Goal: Information Seeking & Learning: Learn about a topic

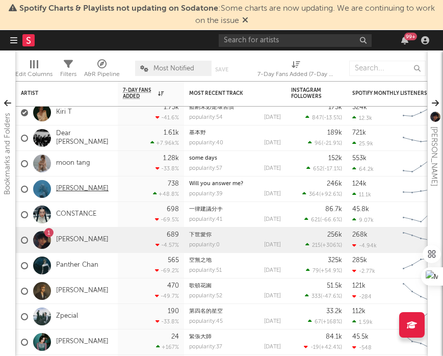
click at [79, 186] on link "[PERSON_NAME]" at bounding box center [82, 188] width 52 height 9
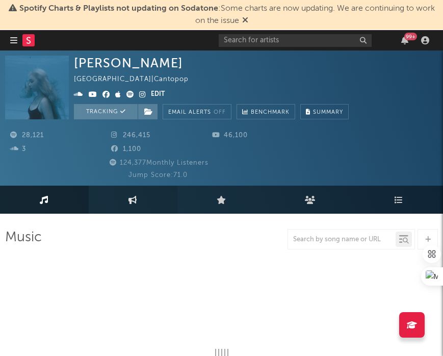
click at [135, 199] on icon at bounding box center [132, 200] width 9 height 8
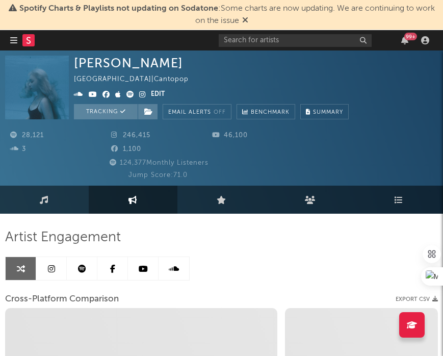
select select "1w"
click at [48, 266] on icon at bounding box center [51, 268] width 7 height 8
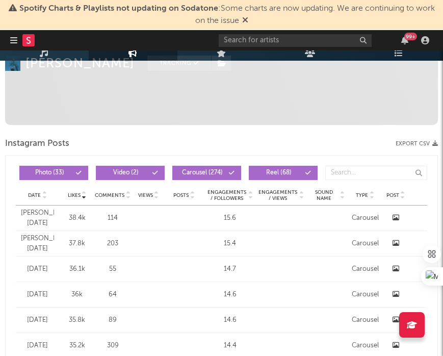
select select "6m"
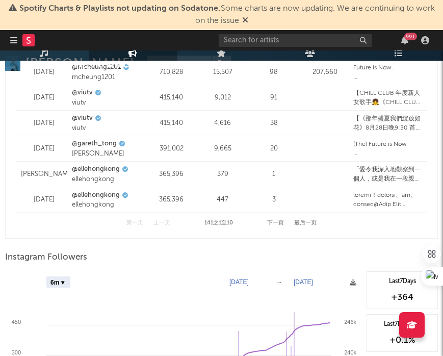
scroll to position [1829, 0]
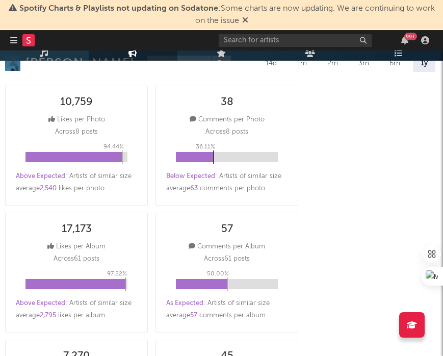
scroll to position [0, 0]
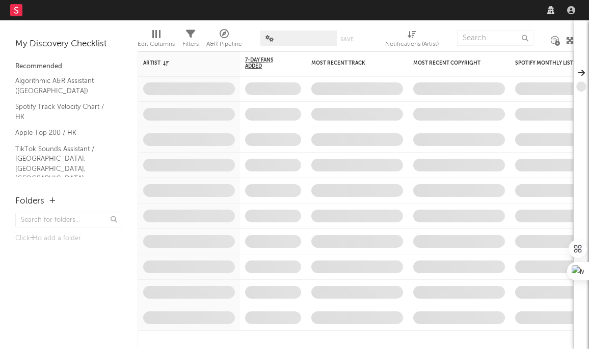
click at [281, 23] on div "Dashboard Discovery Assistant Charts Leads Notifications Settings Mark all as r…" at bounding box center [294, 174] width 589 height 349
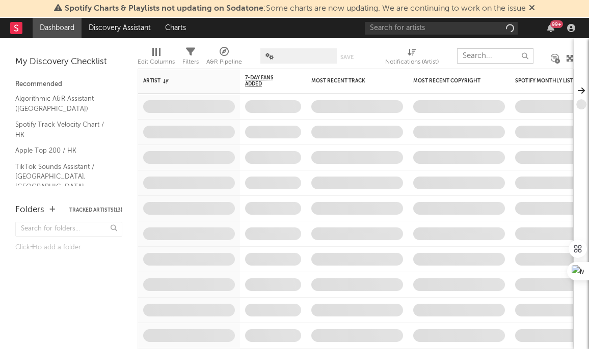
click at [479, 53] on input "text" at bounding box center [495, 55] width 76 height 15
paste input "nancykaiiiii"
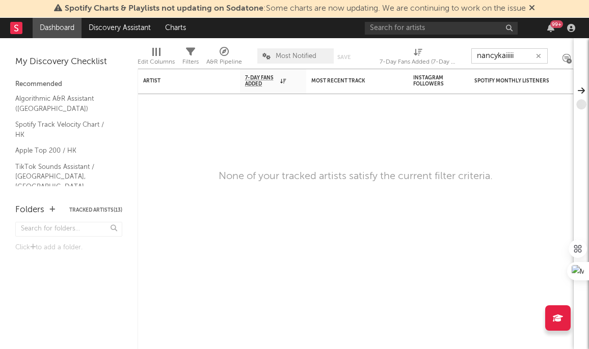
type input "nancykaiiiii"
click at [473, 20] on div "99 +" at bounding box center [472, 28] width 214 height 20
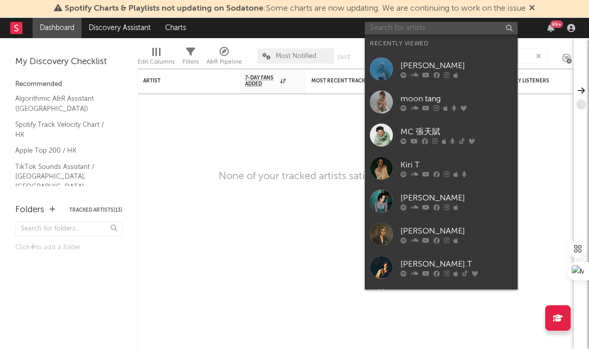
click at [473, 33] on input "text" at bounding box center [441, 28] width 153 height 13
paste input "nancykaiiiii"
type input "nancykaiiiii"
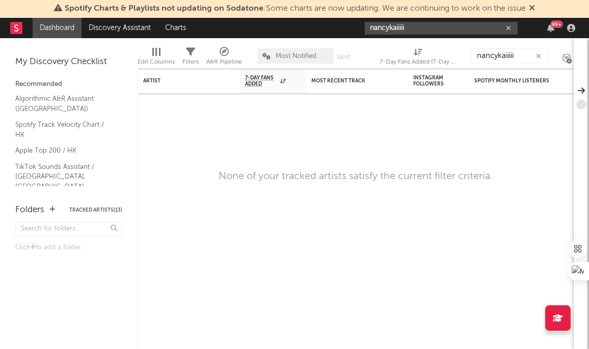
drag, startPoint x: 472, startPoint y: 33, endPoint x: 316, endPoint y: 7, distance: 158.5
click at [316, 7] on div "Spotify Charts & Playlists not updating on Sodatone : Some charts are now updat…" at bounding box center [294, 174] width 589 height 349
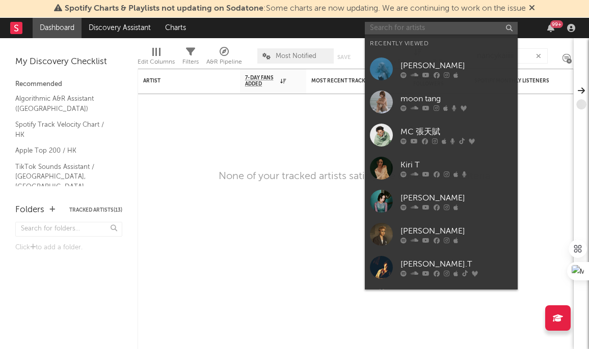
paste input "nancykaiiiii"
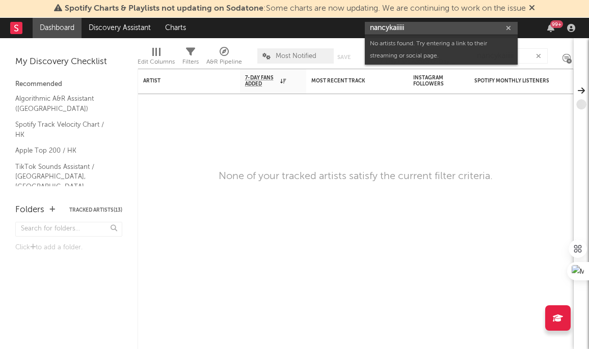
type input "nancykaiiiii"
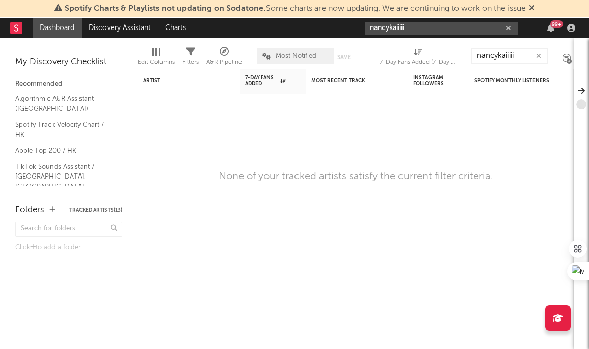
drag, startPoint x: 428, startPoint y: 25, endPoint x: 325, endPoint y: 16, distance: 103.4
click at [325, 16] on div "Spotify Charts & Playlists not updating on Sodatone : Some charts are now updat…" at bounding box center [294, 174] width 589 height 349
click at [454, 30] on input "text" at bounding box center [441, 28] width 153 height 13
type input "n"
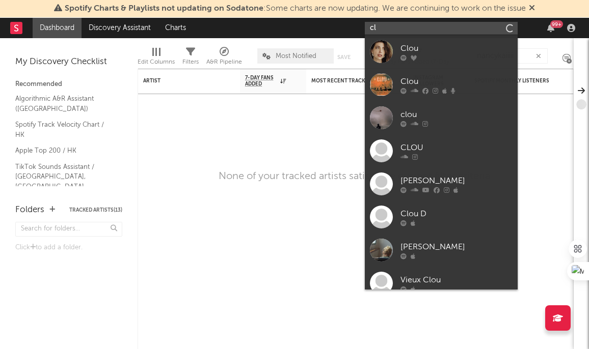
type input "c"
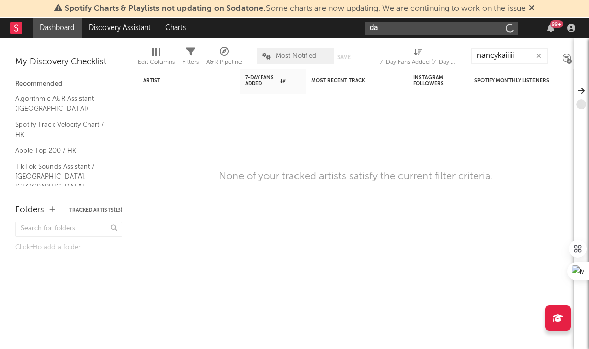
type input "d"
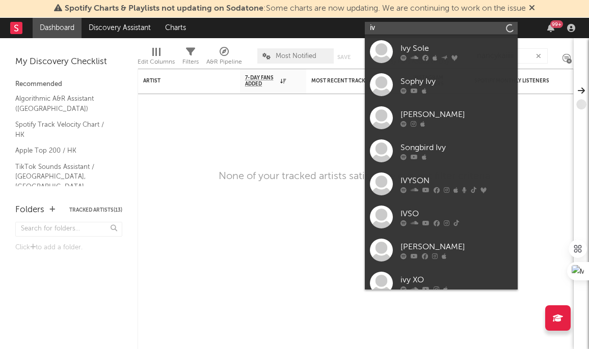
type input "i"
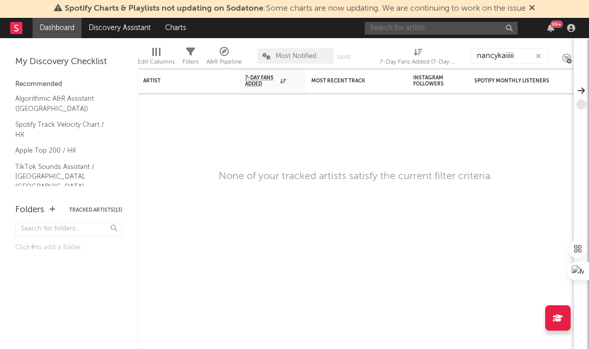
click at [453, 31] on input "text" at bounding box center [441, 28] width 153 height 13
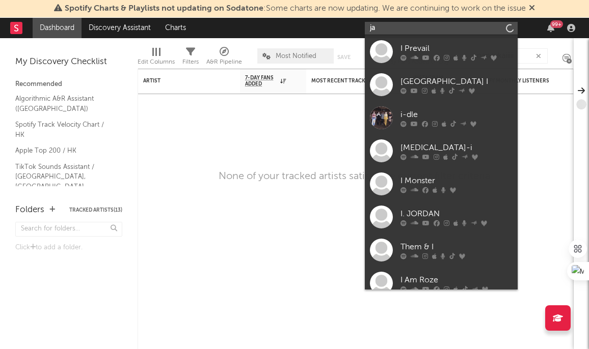
type input "j"
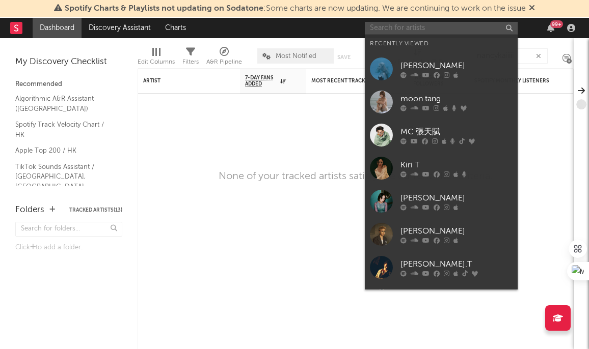
type input "a"
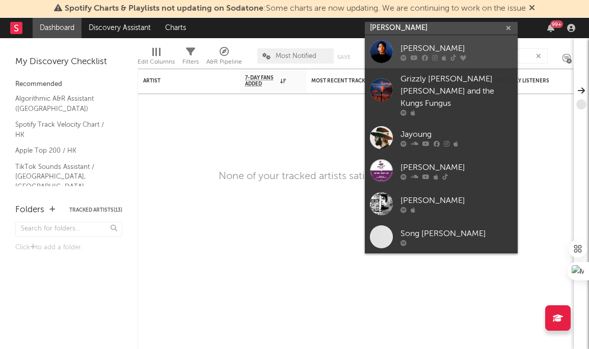
type input "[PERSON_NAME]"
click at [447, 42] on div "[PERSON_NAME]" at bounding box center [456, 48] width 112 height 12
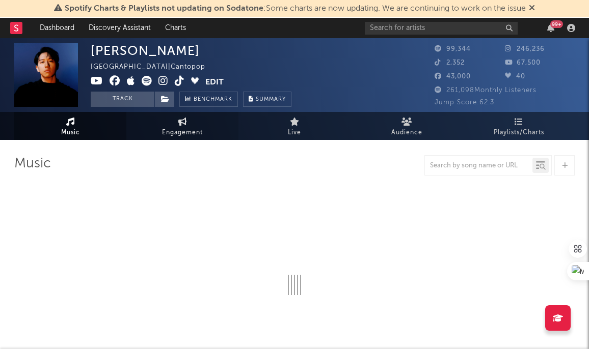
select select "6m"
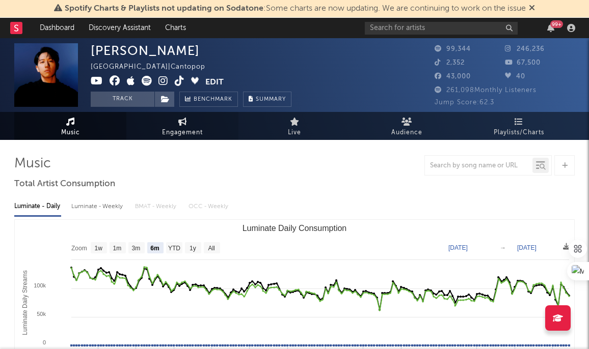
click at [205, 128] on link "Engagement" at bounding box center [182, 126] width 112 height 28
select select "1w"
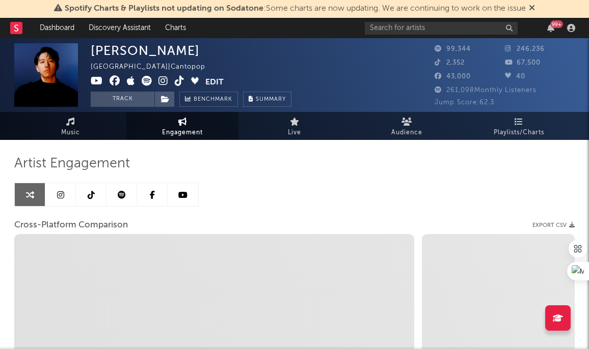
click at [57, 196] on icon at bounding box center [60, 195] width 7 height 8
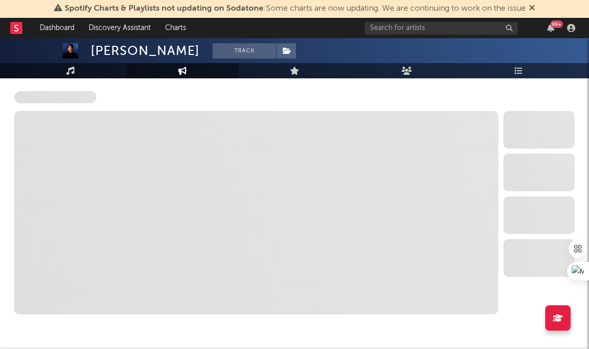
select select "6m"
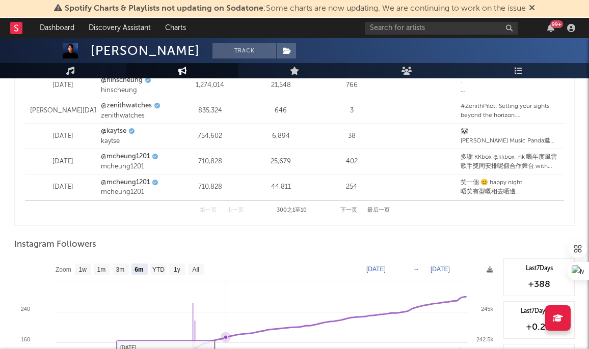
scroll to position [1566, 0]
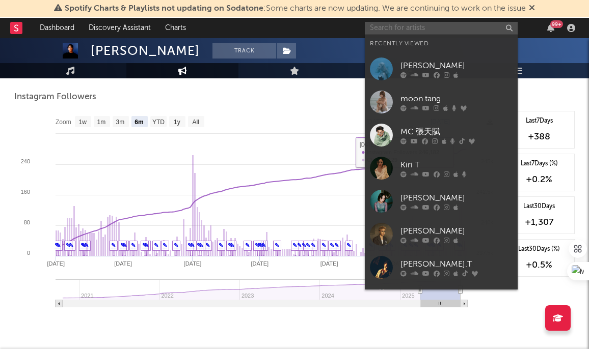
click at [461, 33] on input "text" at bounding box center [441, 28] width 153 height 13
paste input "cloudwann"
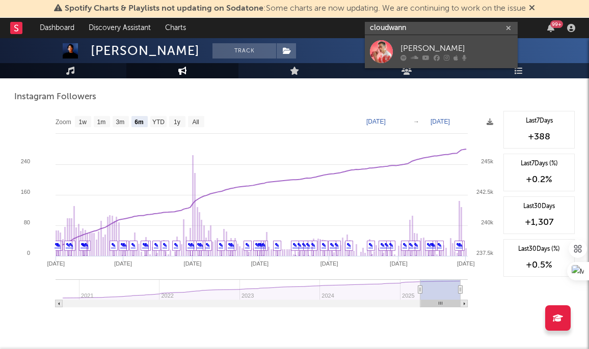
type input "cloudwann"
click at [423, 45] on div "[PERSON_NAME]" at bounding box center [456, 48] width 112 height 12
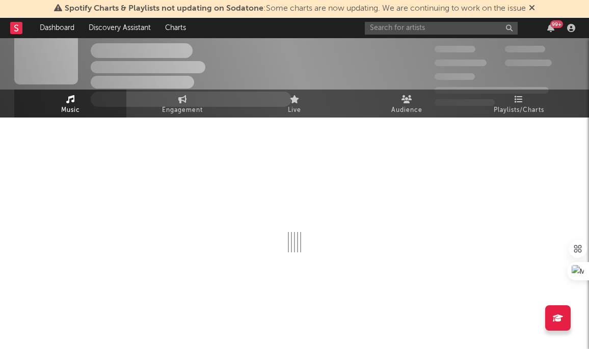
select select "6m"
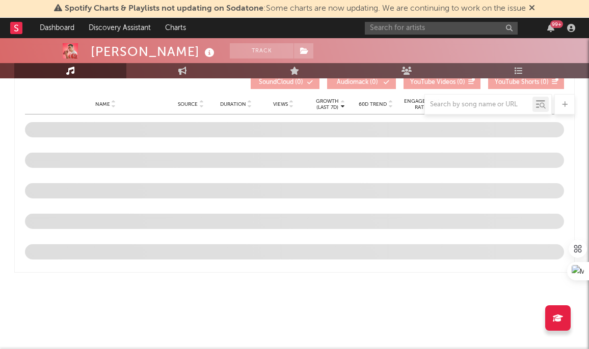
scroll to position [982, 0]
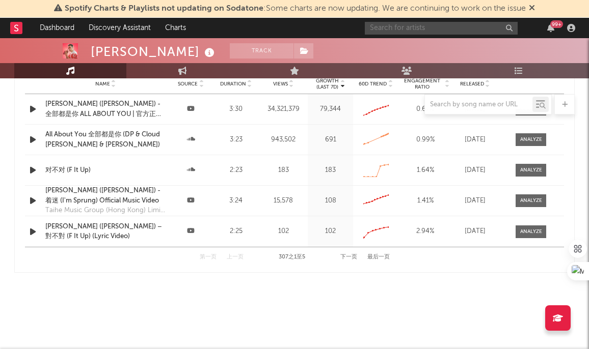
click at [392, 27] on input "text" at bounding box center [441, 28] width 153 height 13
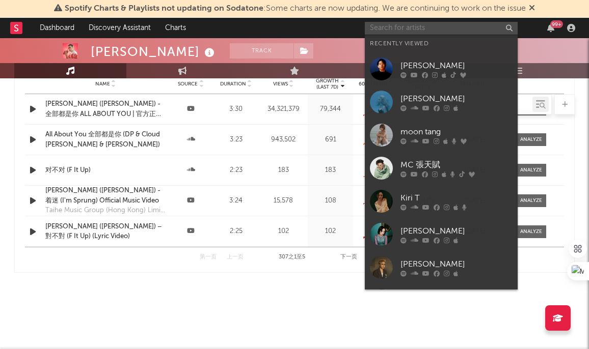
paste input "[PERSON_NAME]sicasi的大頭貼照 j.sicasi"
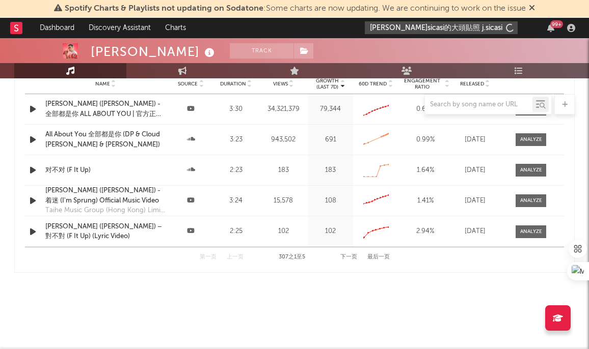
drag, startPoint x: 463, startPoint y: 28, endPoint x: 395, endPoint y: 26, distance: 67.8
click at [395, 28] on input "[PERSON_NAME]sicasi的大頭貼照 j.sicasi" at bounding box center [441, 27] width 153 height 13
type input "[PERSON_NAME]sica"
click at [52, 18] on link "Dashboard" at bounding box center [57, 28] width 49 height 20
